Goal: Navigation & Orientation: Find specific page/section

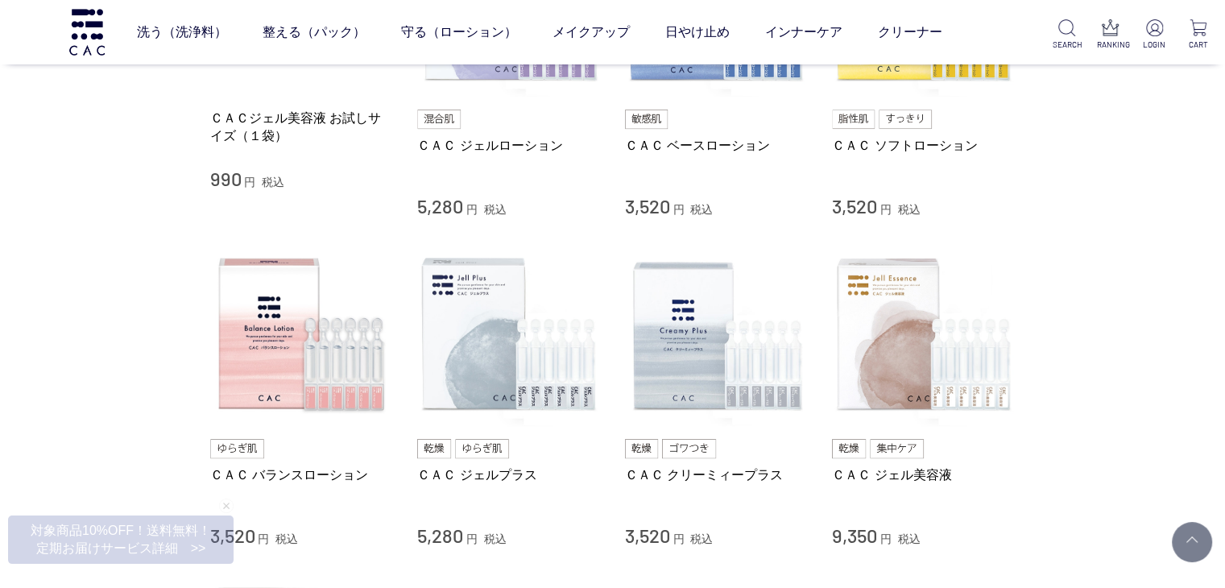
click at [112, 279] on div "買い物かご 買い物かご内の商品 買い物かごは空です... カテゴリから探す 商品一覧 スキンケア 洗う（洗浄料） 整える（パック） 守る（ローション） 保湿化…" at bounding box center [612, 287] width 1225 height 1470
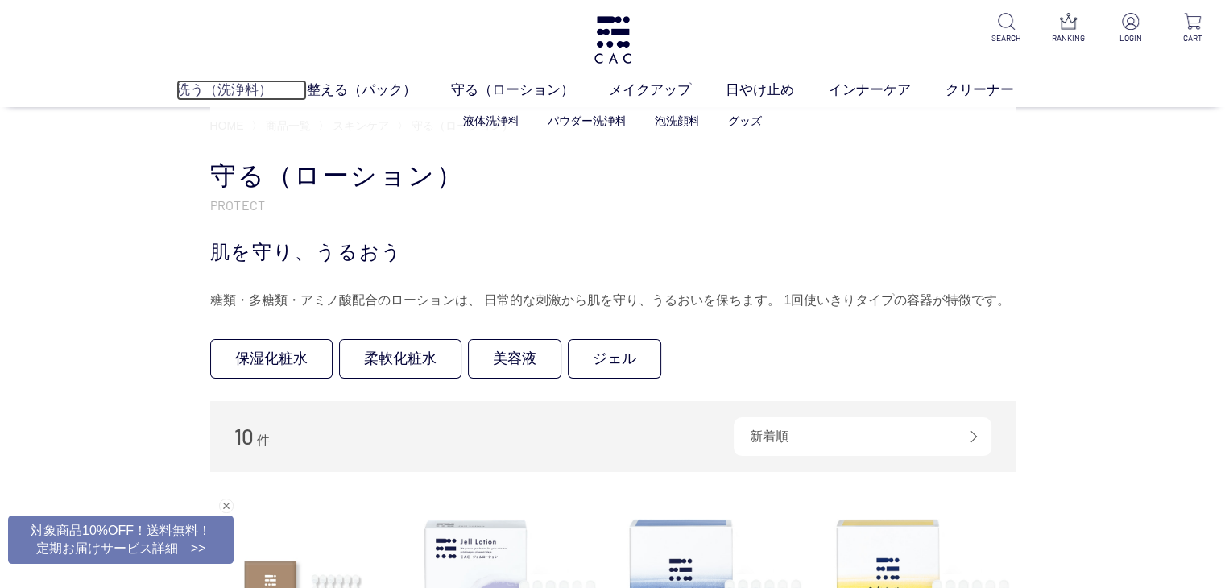
click at [236, 97] on link "洗う（洗浄料）" at bounding box center [241, 90] width 130 height 21
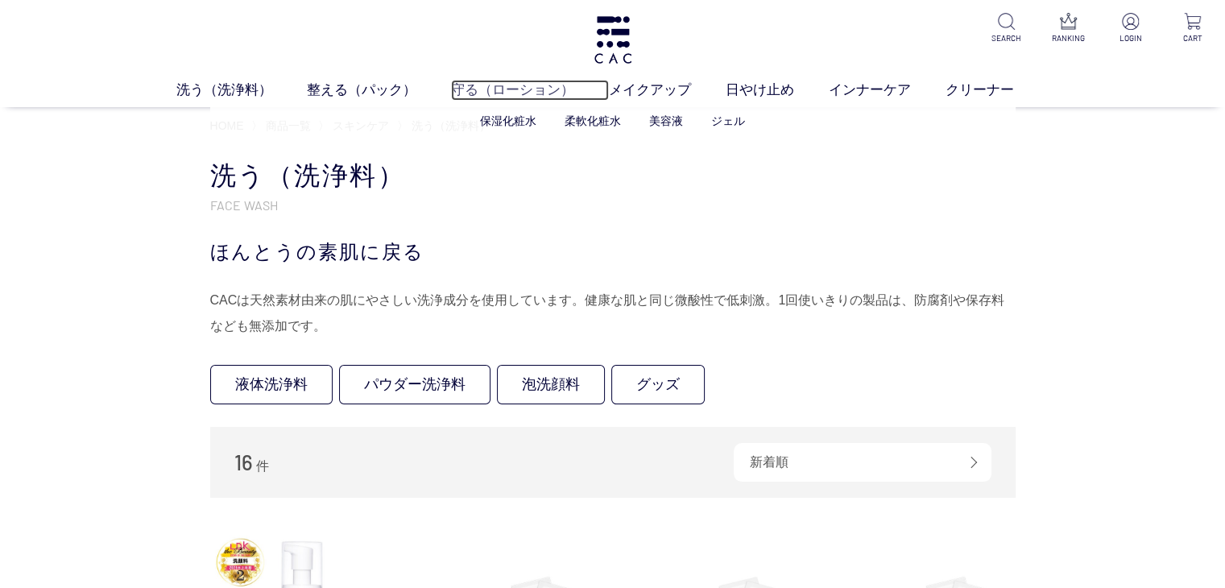
click at [531, 82] on link "守る（ローション）" at bounding box center [530, 90] width 158 height 21
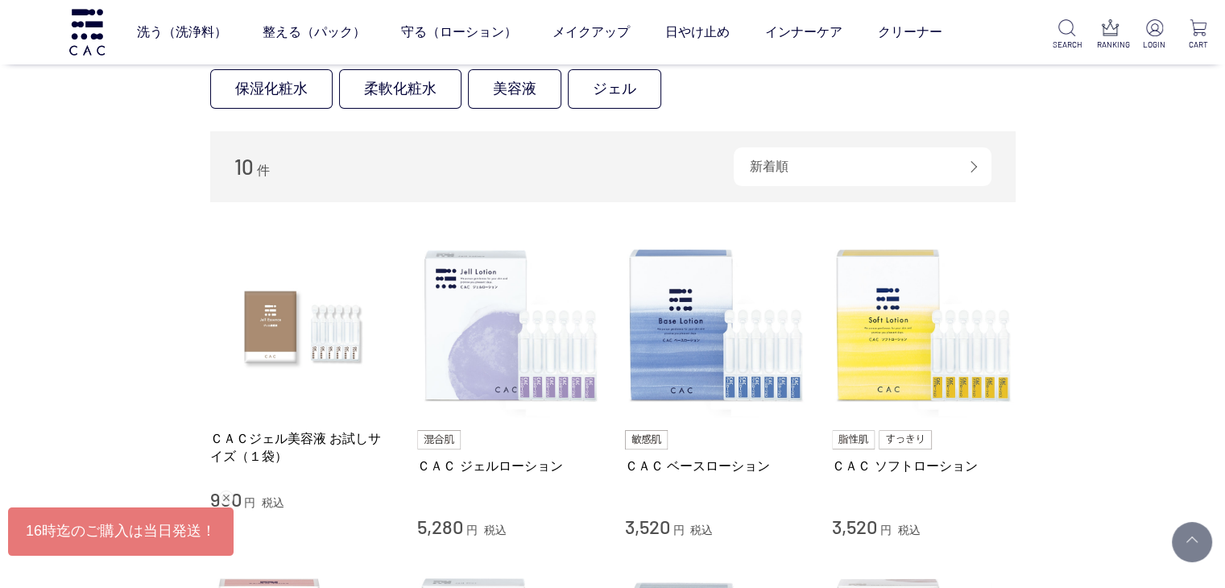
scroll to position [193, 0]
